Goal: Task Accomplishment & Management: Complete application form

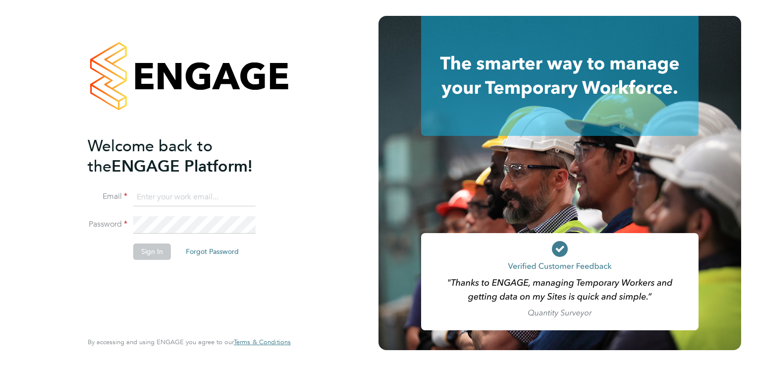
type input "rhymel@thrivesw.co.uk"
click at [149, 249] on button "Sign In" at bounding box center [152, 251] width 38 height 16
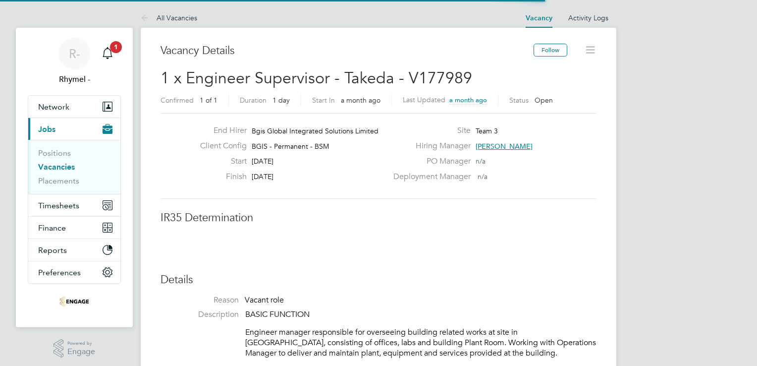
scroll to position [29, 69]
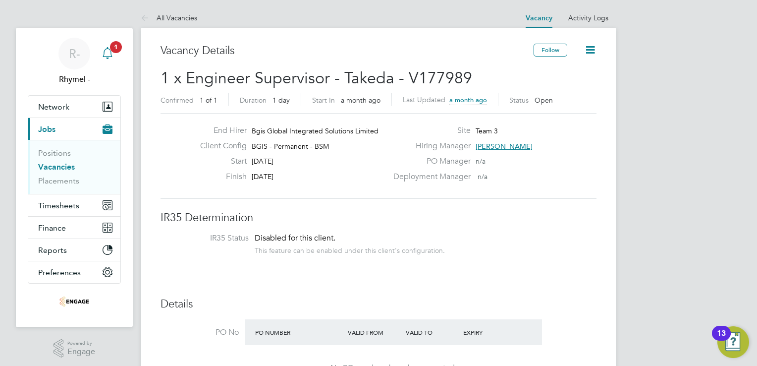
click at [109, 51] on icon "Main navigation" at bounding box center [108, 53] width 12 height 12
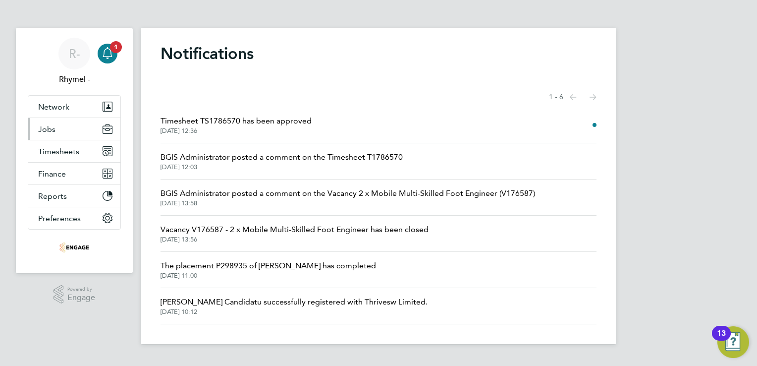
click at [53, 134] on button "Jobs" at bounding box center [74, 129] width 92 height 22
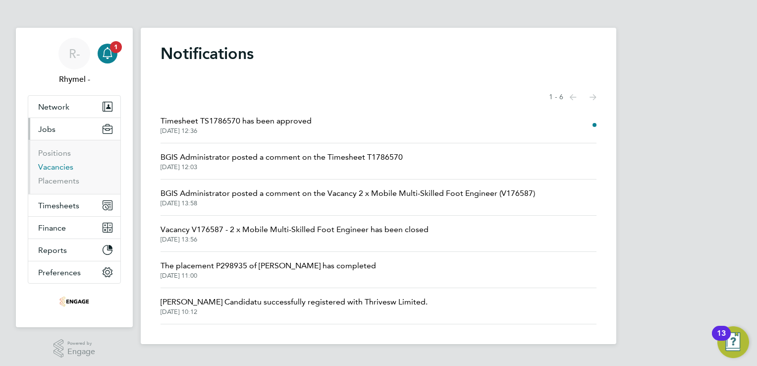
click at [60, 167] on link "Vacancies" at bounding box center [55, 166] width 35 height 9
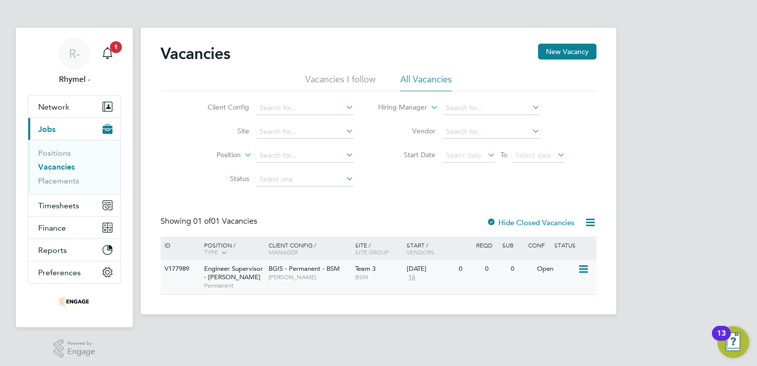
click at [216, 267] on span "Engineer Supervisor - [PERSON_NAME]" at bounding box center [233, 272] width 59 height 17
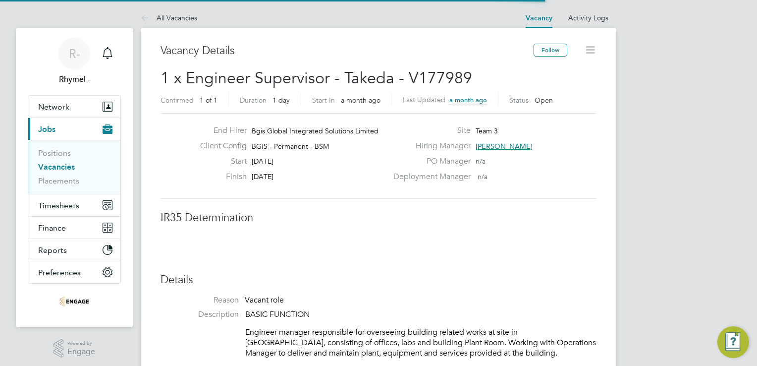
scroll to position [29, 69]
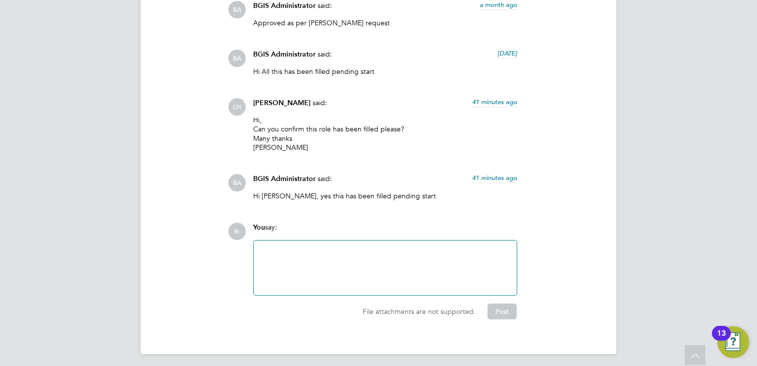
scroll to position [1690, 0]
